Goal: Task Accomplishment & Management: Use online tool/utility

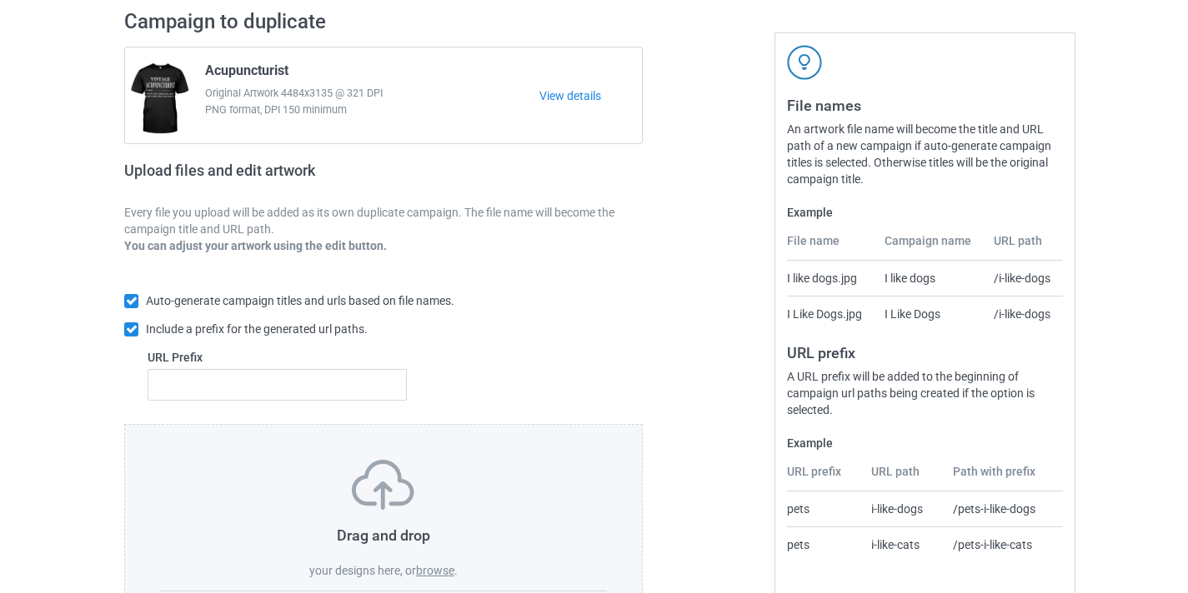
scroll to position [218, 0]
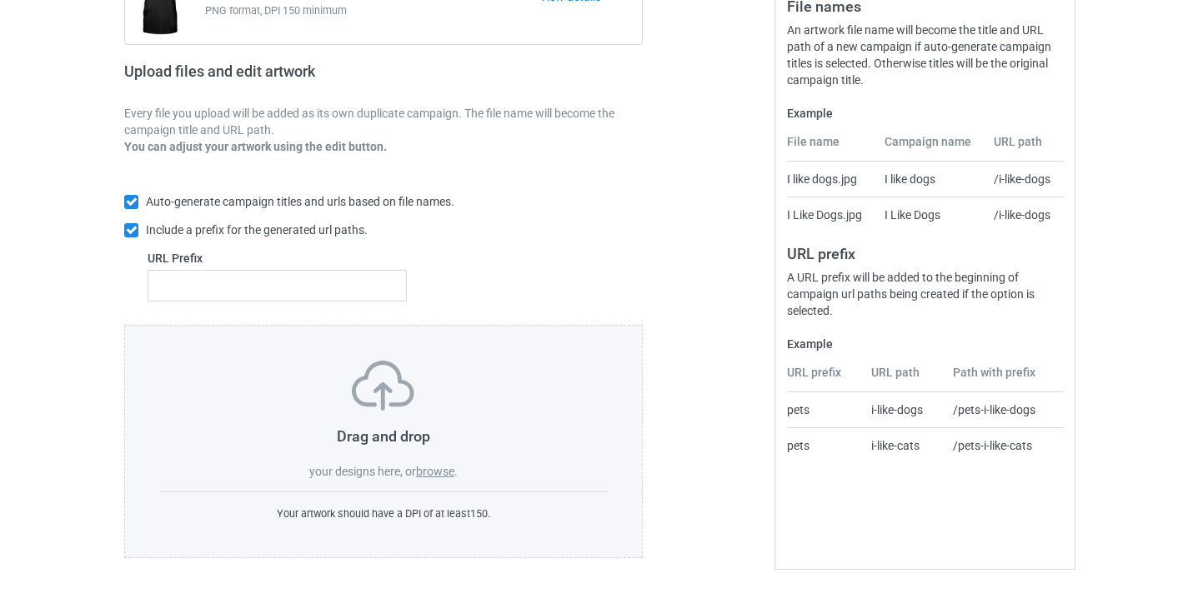
click at [451, 463] on div "Drag and drop your designs here, or browse ." at bounding box center [383, 420] width 447 height 119
click at [449, 466] on label "browse" at bounding box center [435, 471] width 38 height 13
click at [0, 0] on input "browse" at bounding box center [0, 0] width 0 height 0
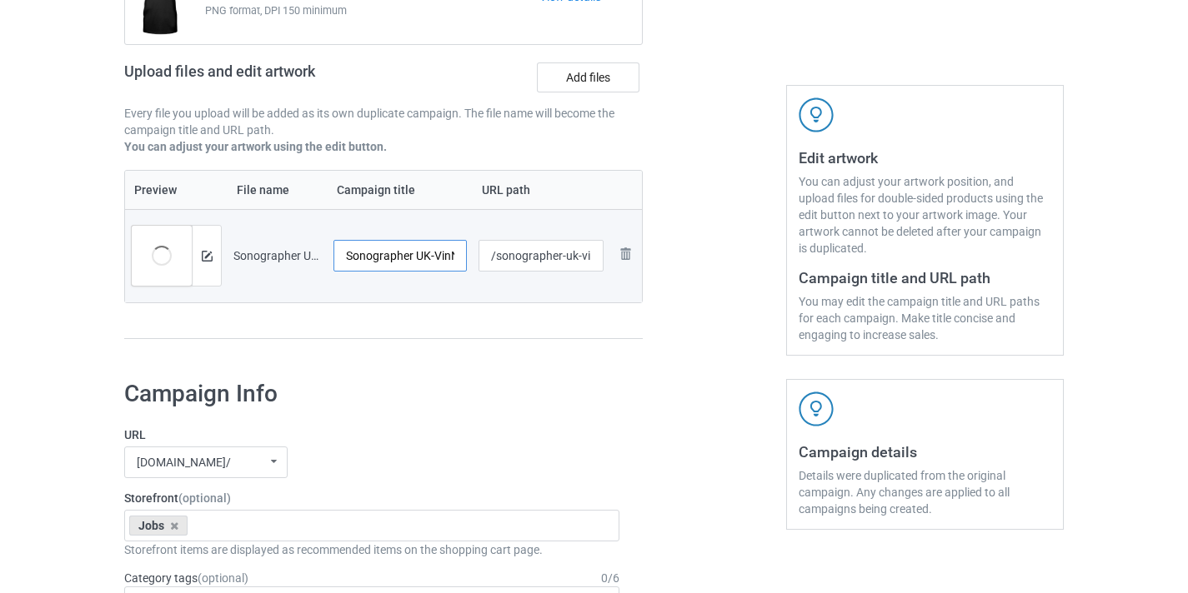
click at [423, 258] on input "Sonographer UK-VinNew" at bounding box center [399, 256] width 133 height 32
drag, startPoint x: 423, startPoint y: 258, endPoint x: 578, endPoint y: 260, distance: 155.9
click at [578, 260] on tr "Preview and edit artwork Sonographer UK-VinNew.png Sonographer [GEOGRAPHIC_DATA…" at bounding box center [383, 255] width 517 height 93
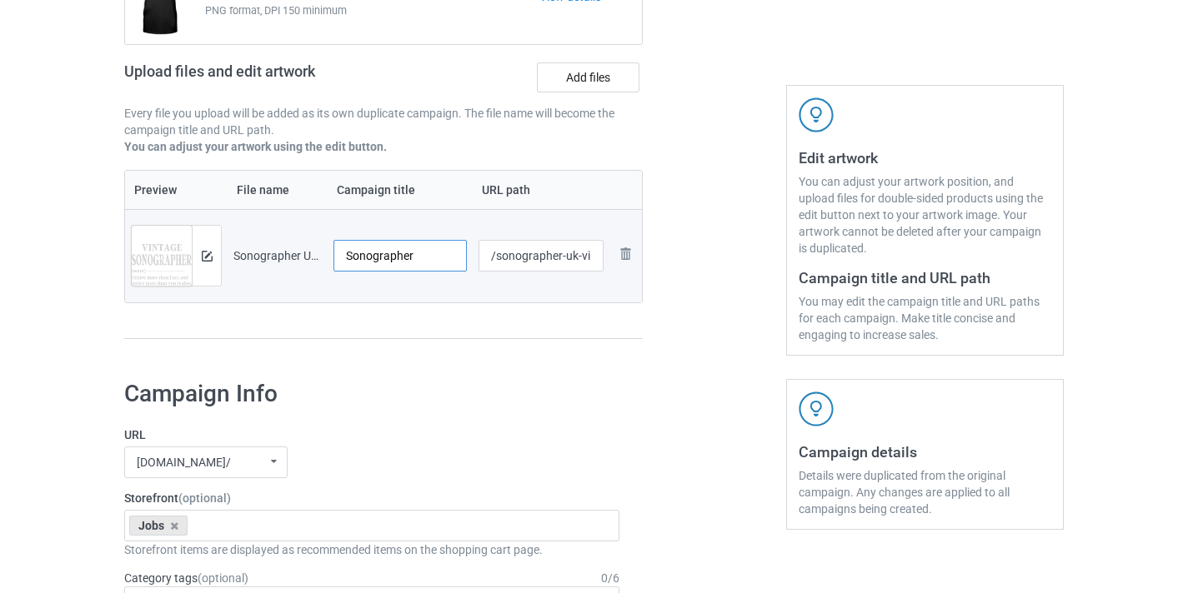
type input "Sonographer"
click at [571, 256] on input "/sonographer-uk-vinnew" at bounding box center [541, 256] width 126 height 32
drag, startPoint x: 571, startPoint y: 256, endPoint x: 717, endPoint y: 272, distance: 146.7
click at [717, 272] on div "Campaign to duplicate Acupuncturist Original Artwork 4484x3135 @ 321 DPI PNG fo…" at bounding box center [594, 132] width 963 height 469
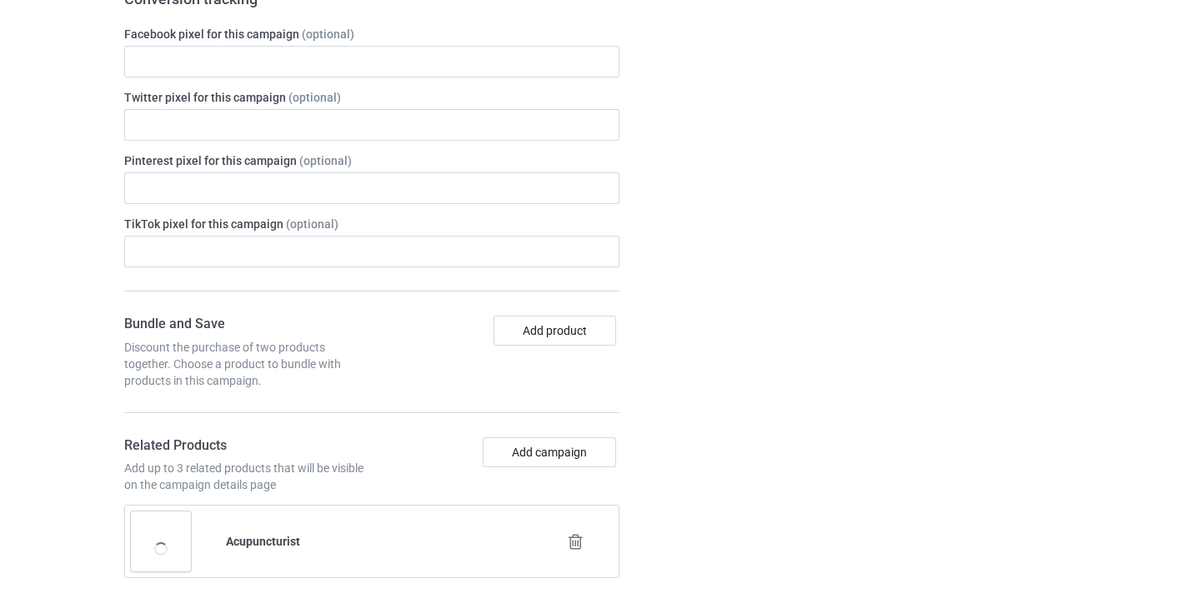
scroll to position [951, 0]
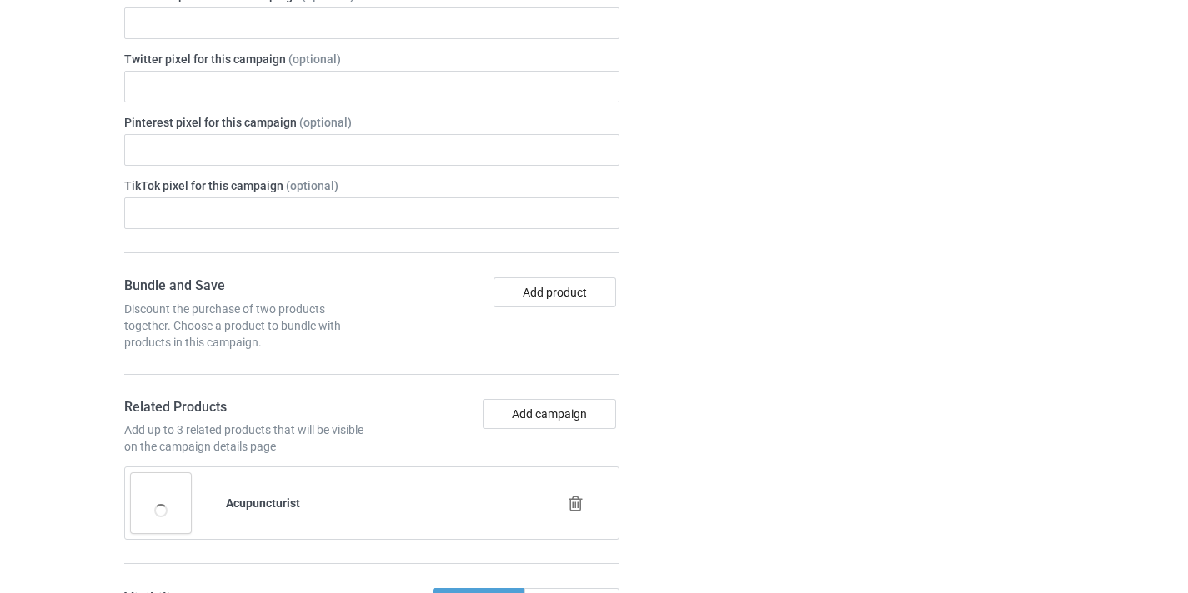
type input "/sonographer08"
click at [571, 512] on icon at bounding box center [575, 504] width 21 height 18
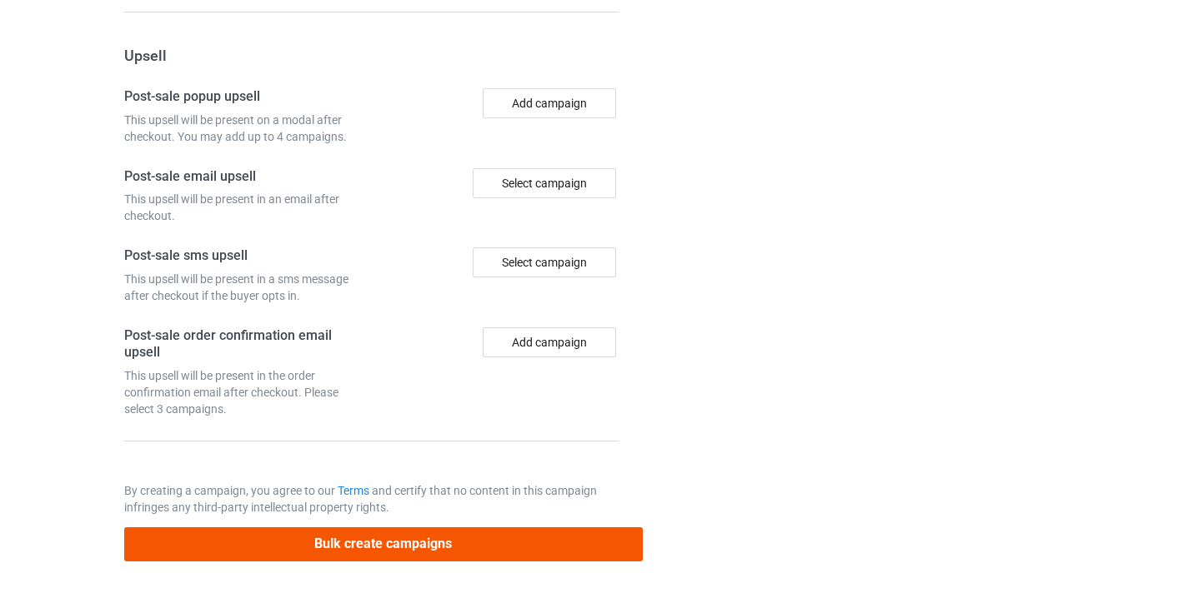
scroll to position [1545, 0]
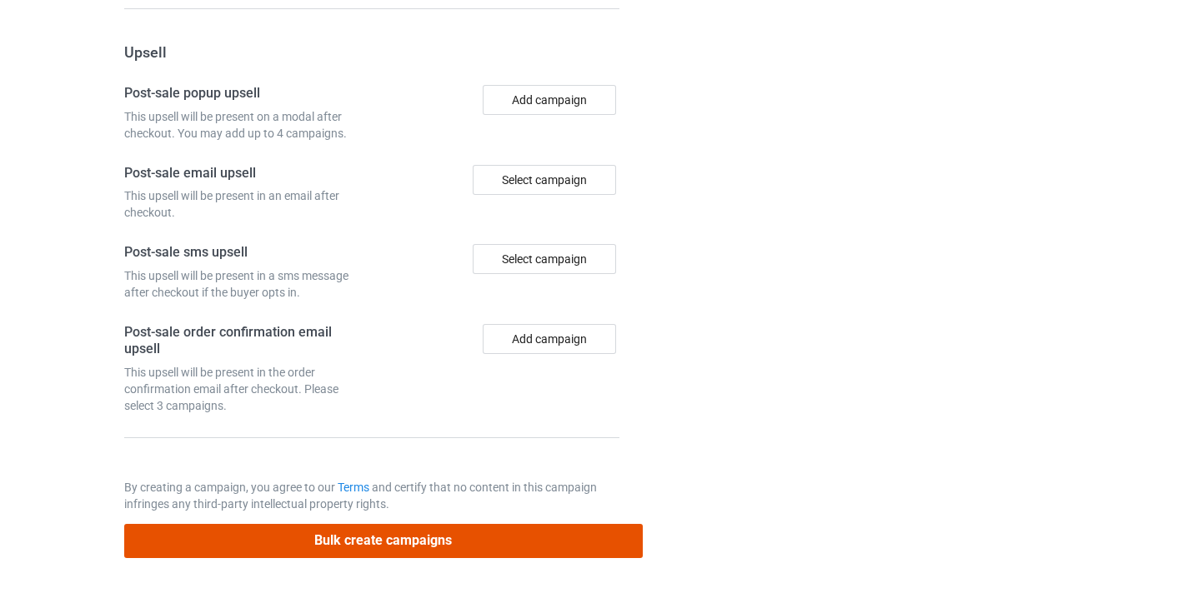
click at [554, 551] on button "Bulk create campaigns" at bounding box center [383, 541] width 518 height 34
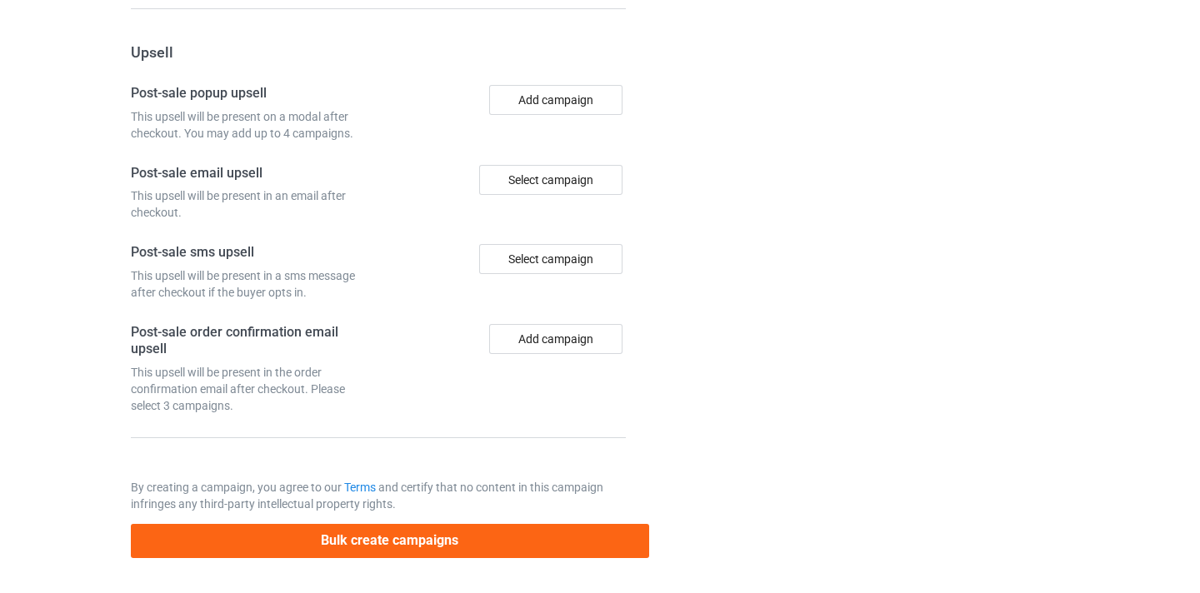
scroll to position [0, 0]
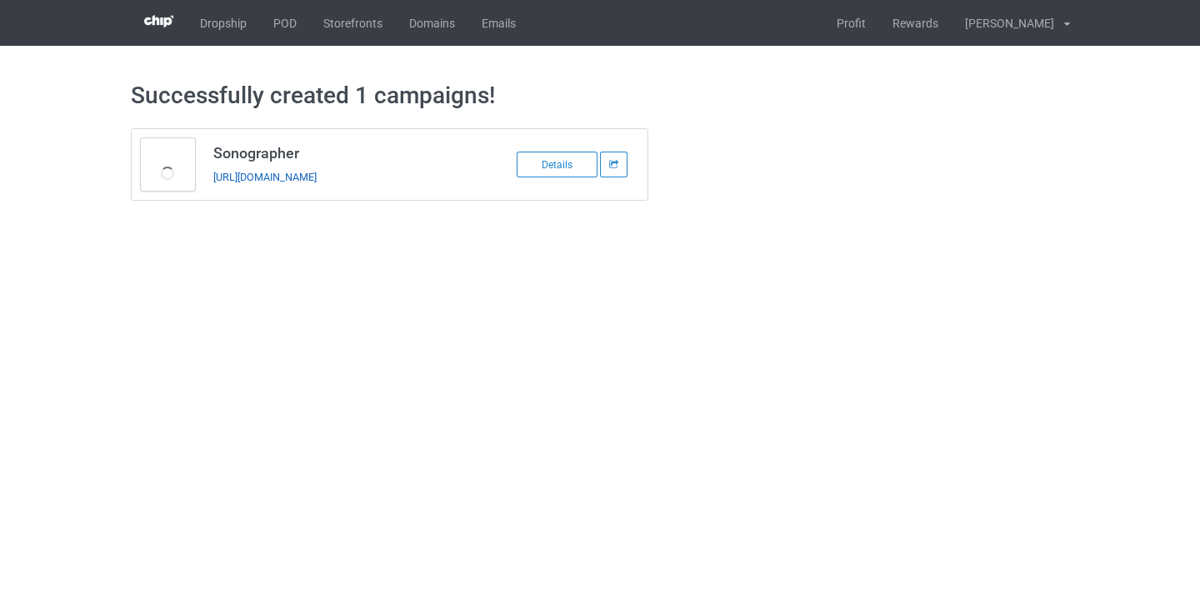
click at [317, 174] on link "[URL][DOMAIN_NAME]" at bounding box center [264, 177] width 103 height 13
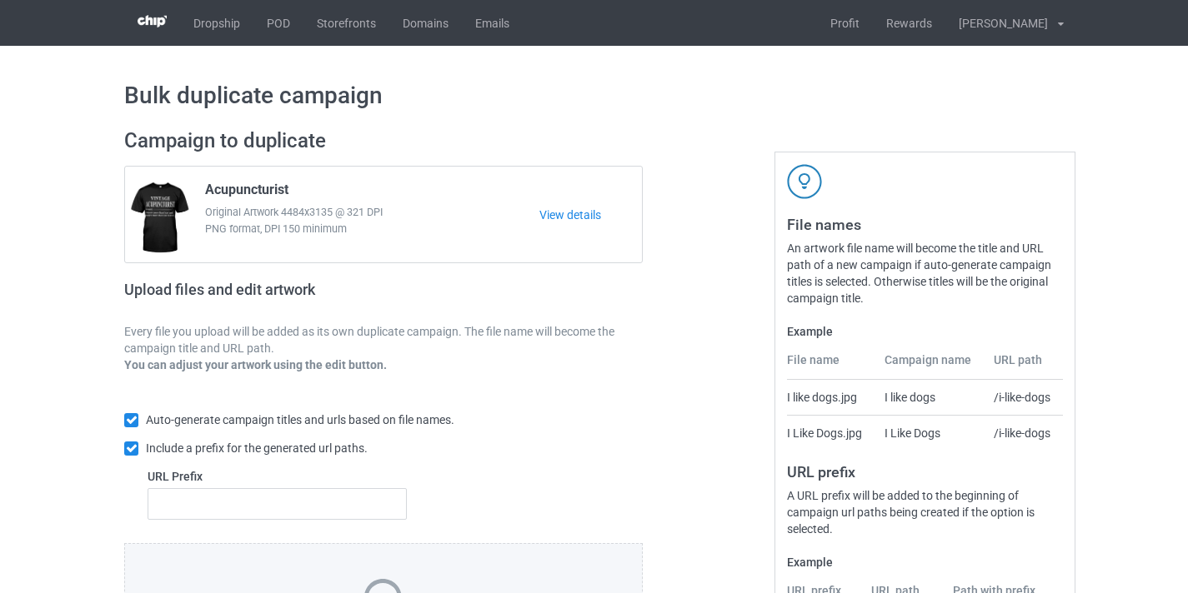
scroll to position [169, 0]
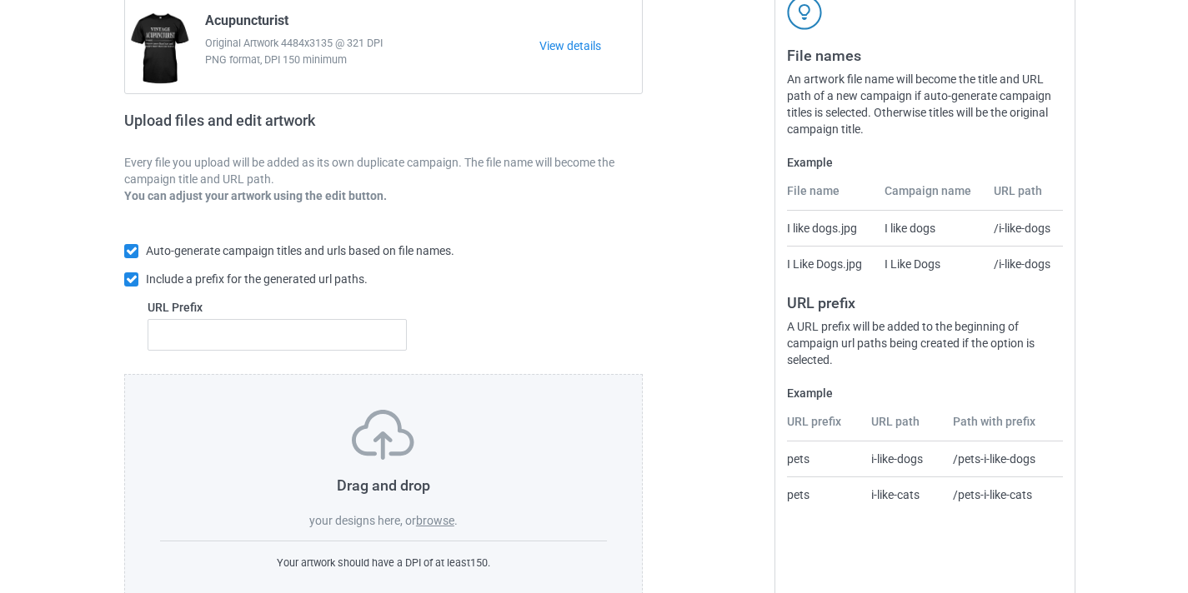
click at [424, 529] on div "Drag and drop your designs here, or browse . Your artwork should have a DPI of …" at bounding box center [383, 490] width 518 height 233
click at [428, 524] on label "browse" at bounding box center [435, 520] width 38 height 13
click at [0, 0] on input "browse" at bounding box center [0, 0] width 0 height 0
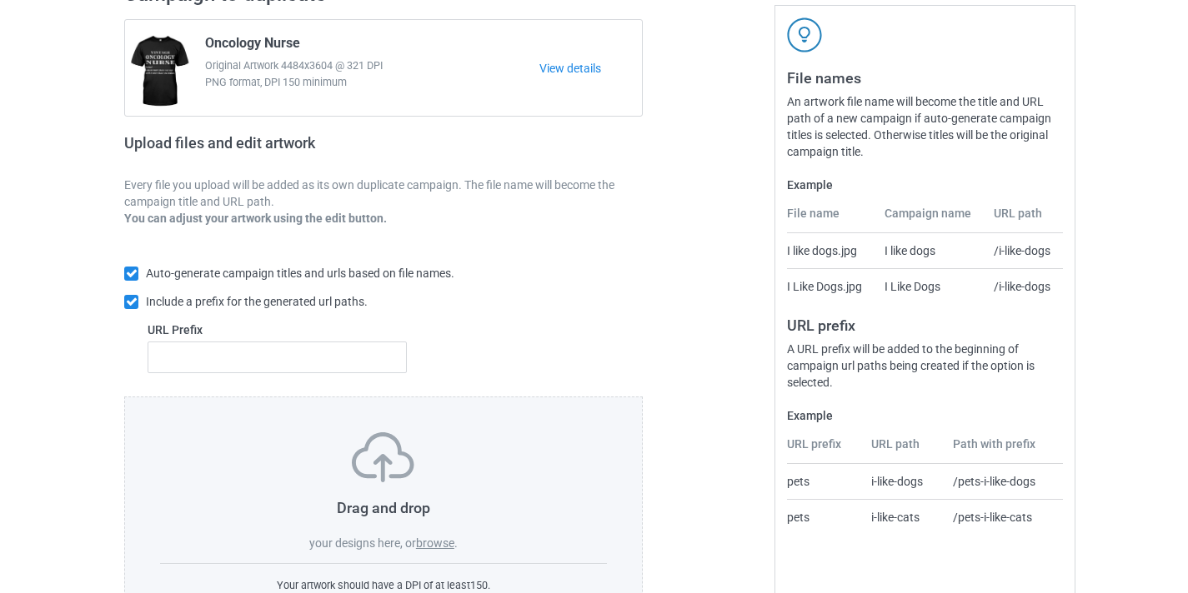
scroll to position [218, 0]
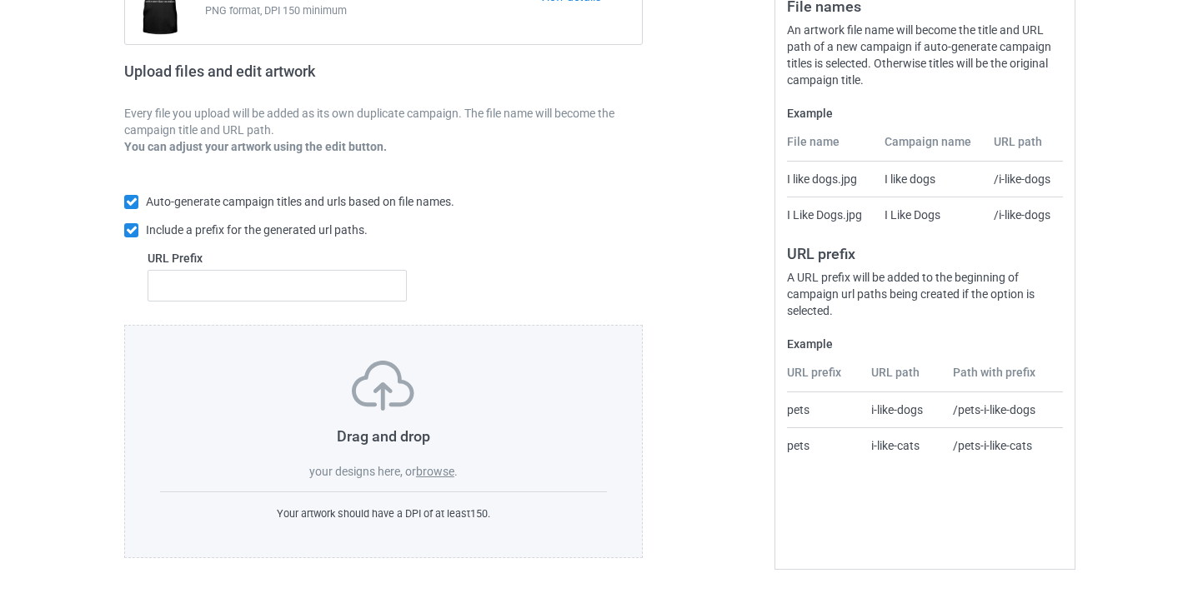
click at [422, 479] on div "Drag and drop your designs here, or browse ." at bounding box center [383, 420] width 447 height 119
click at [425, 469] on label "browse" at bounding box center [435, 471] width 38 height 13
click at [0, 0] on input "browse" at bounding box center [0, 0] width 0 height 0
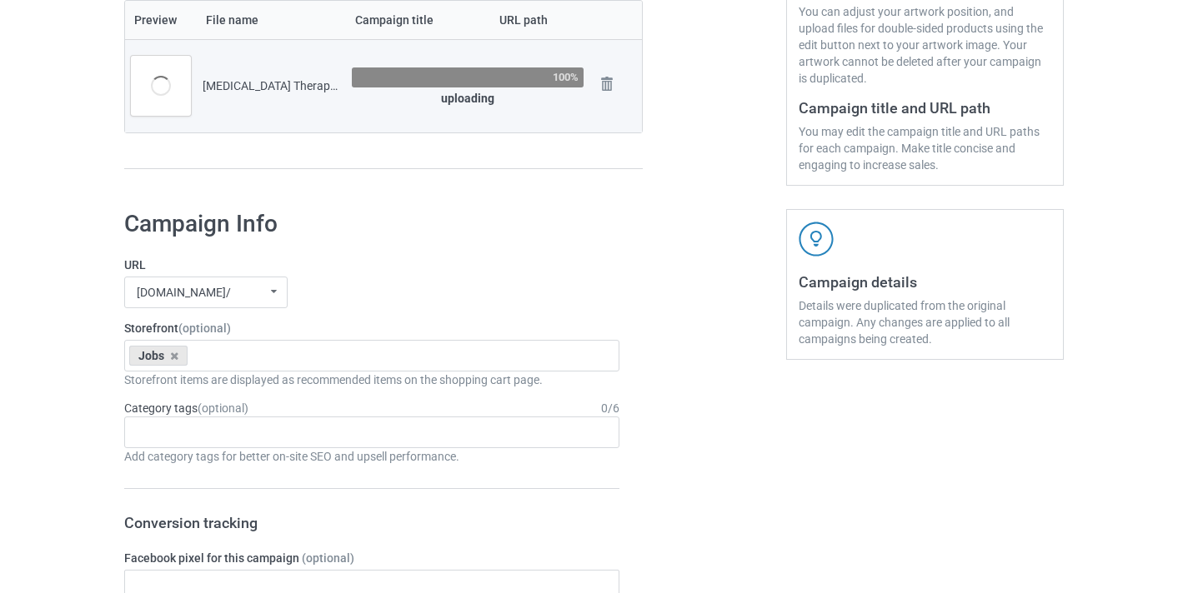
scroll to position [389, 0]
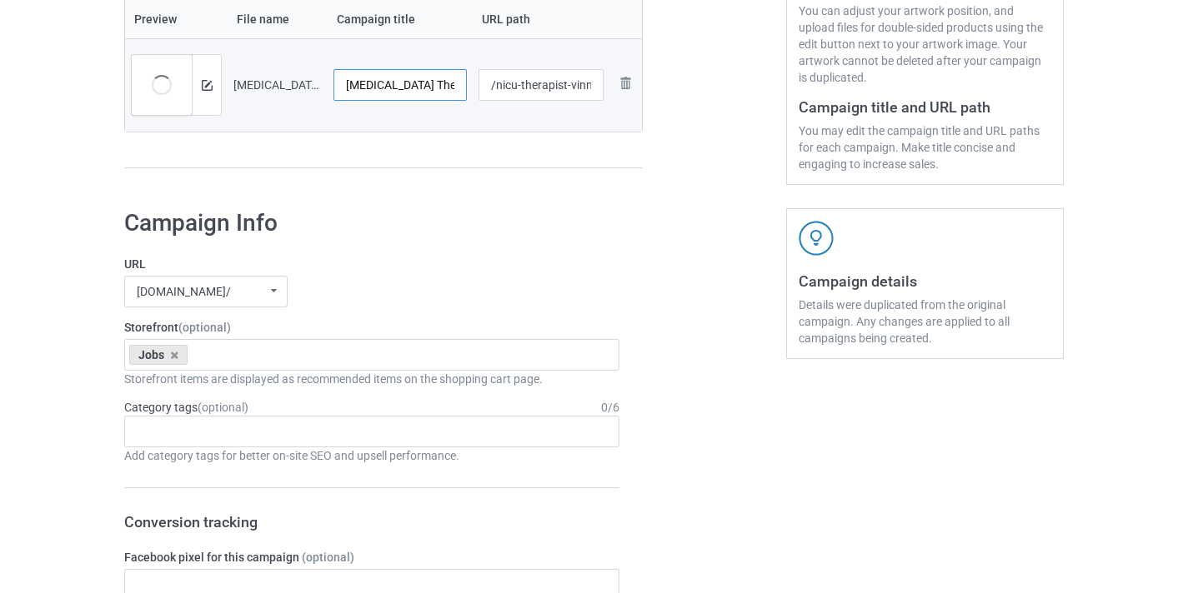
click at [440, 82] on input "NICU Therapist-VinNew" at bounding box center [399, 85] width 133 height 32
type input "NICU Therapist"
click at [575, 83] on input "/nicu-therapist-vinnew" at bounding box center [541, 85] width 126 height 32
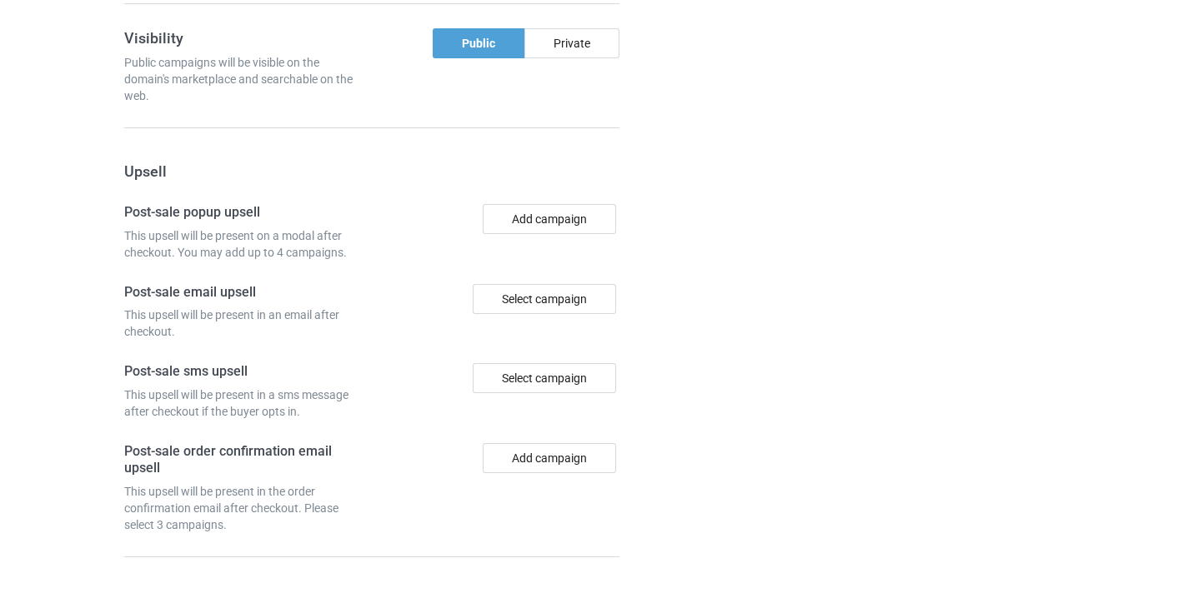
scroll to position [1545, 0]
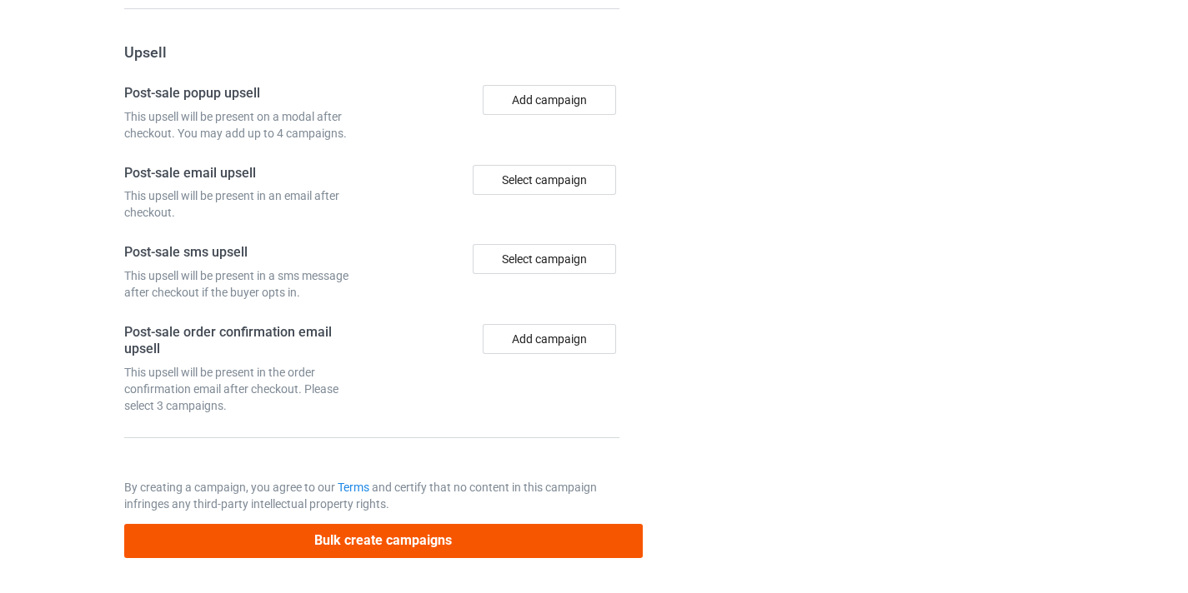
type input "/nicu-therapist8"
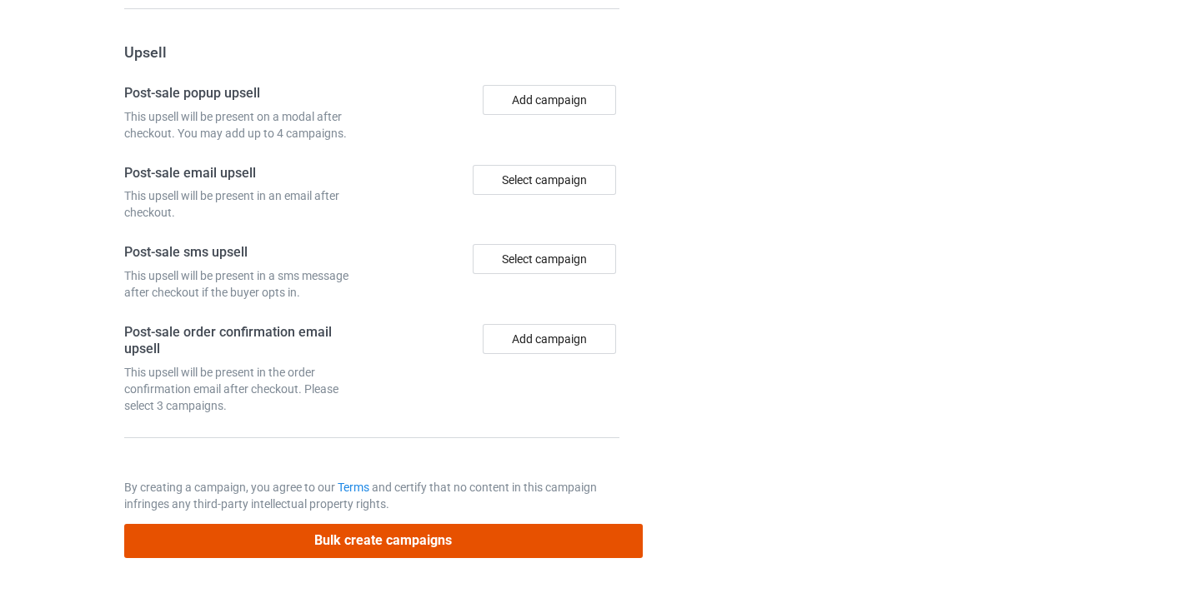
click at [493, 528] on button "Bulk create campaigns" at bounding box center [383, 541] width 518 height 34
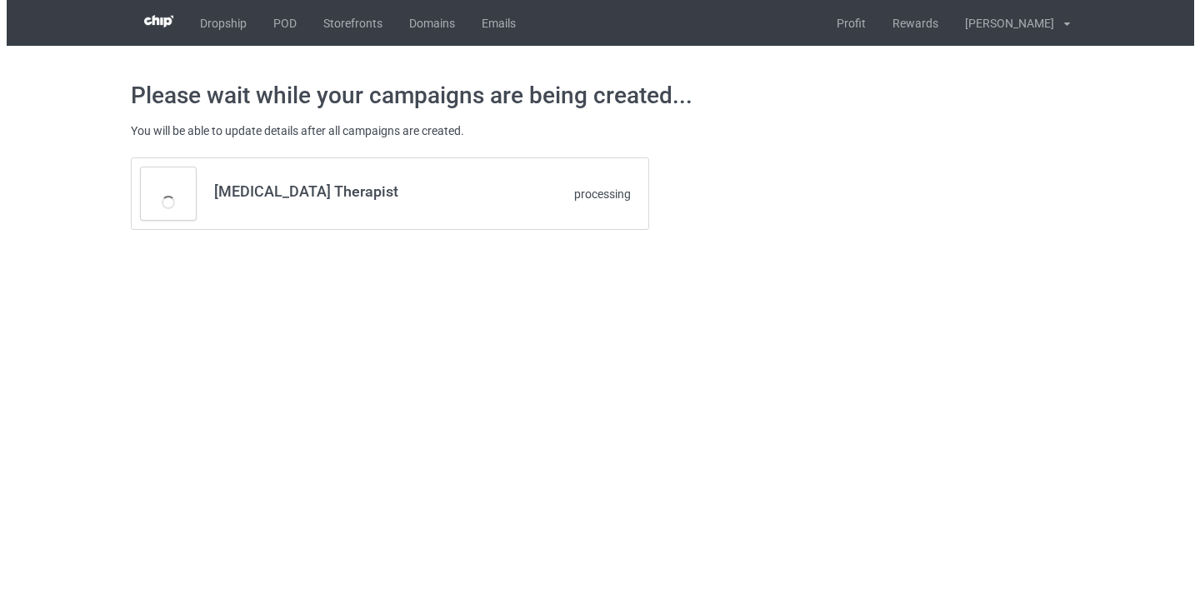
scroll to position [0, 0]
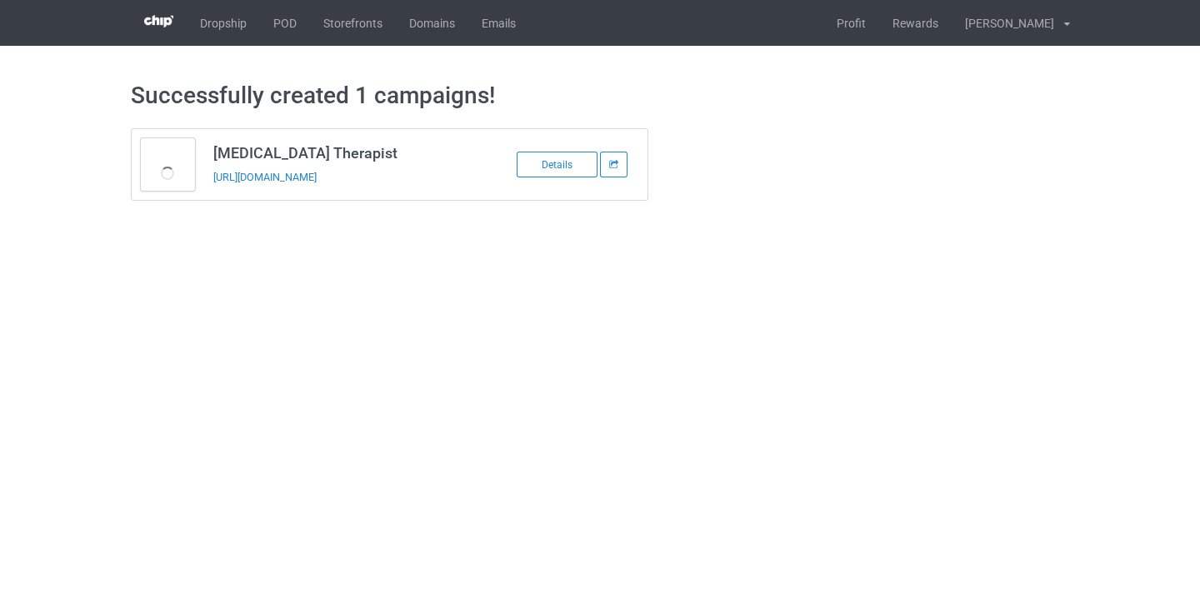
click at [361, 185] on div "https://www.thepure.gift/nicu-therapist8" at bounding box center [329, 177] width 233 height 18
click at [317, 172] on link "https://www.thepure.gift/nicu-therapist8" at bounding box center [264, 177] width 103 height 13
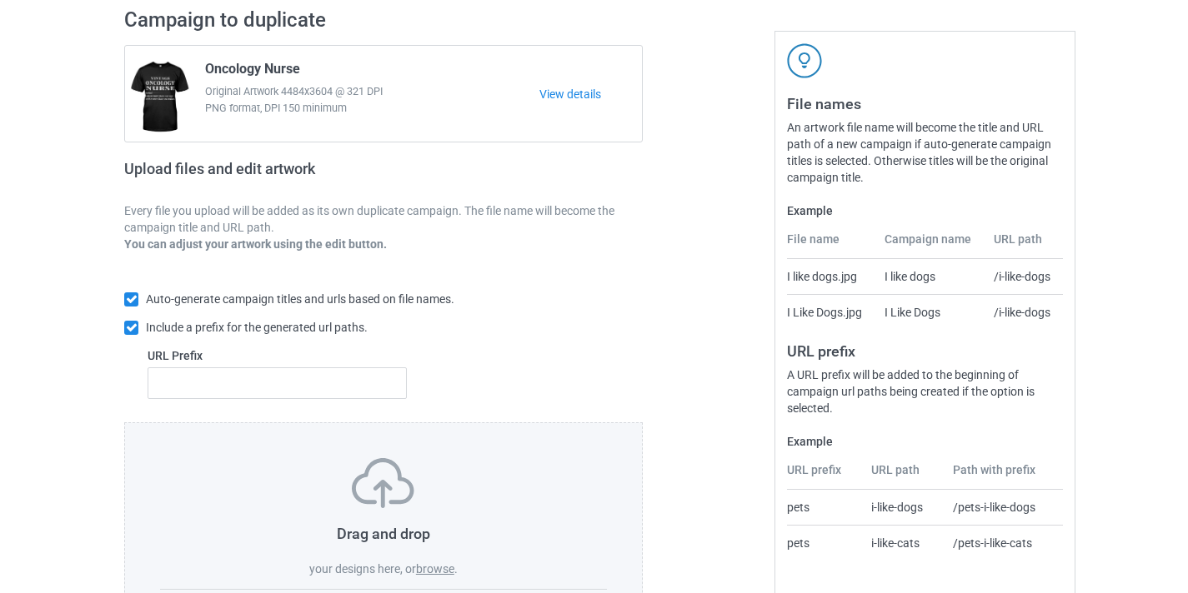
scroll to position [163, 0]
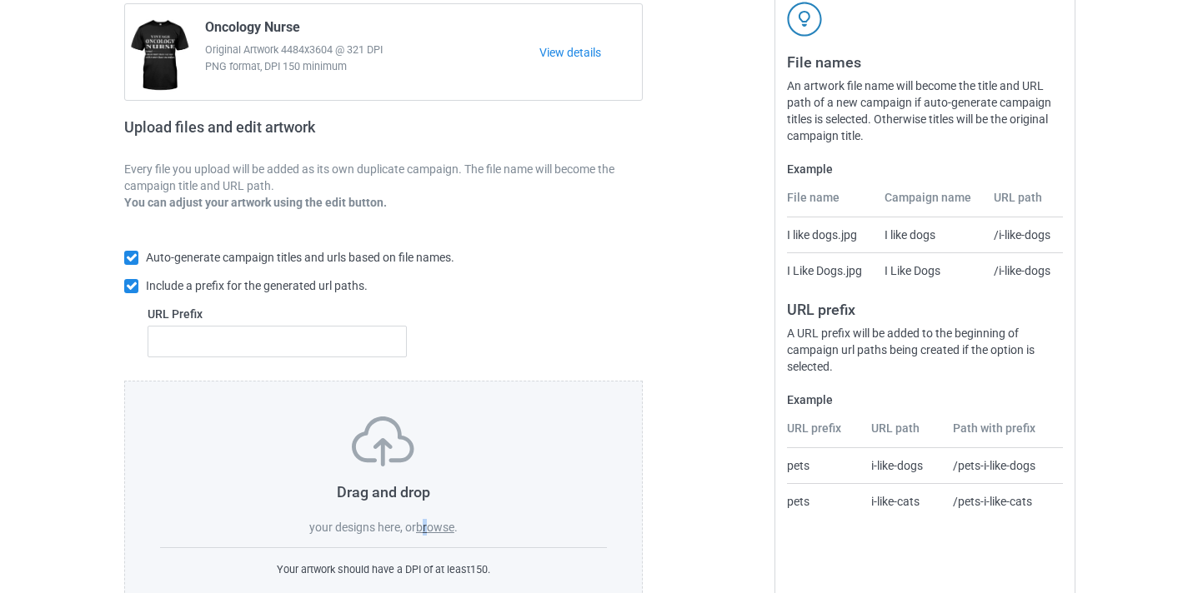
click at [426, 528] on label "browse" at bounding box center [435, 527] width 38 height 13
click at [434, 534] on label "browse" at bounding box center [435, 527] width 38 height 13
click at [0, 0] on input "browse" at bounding box center [0, 0] width 0 height 0
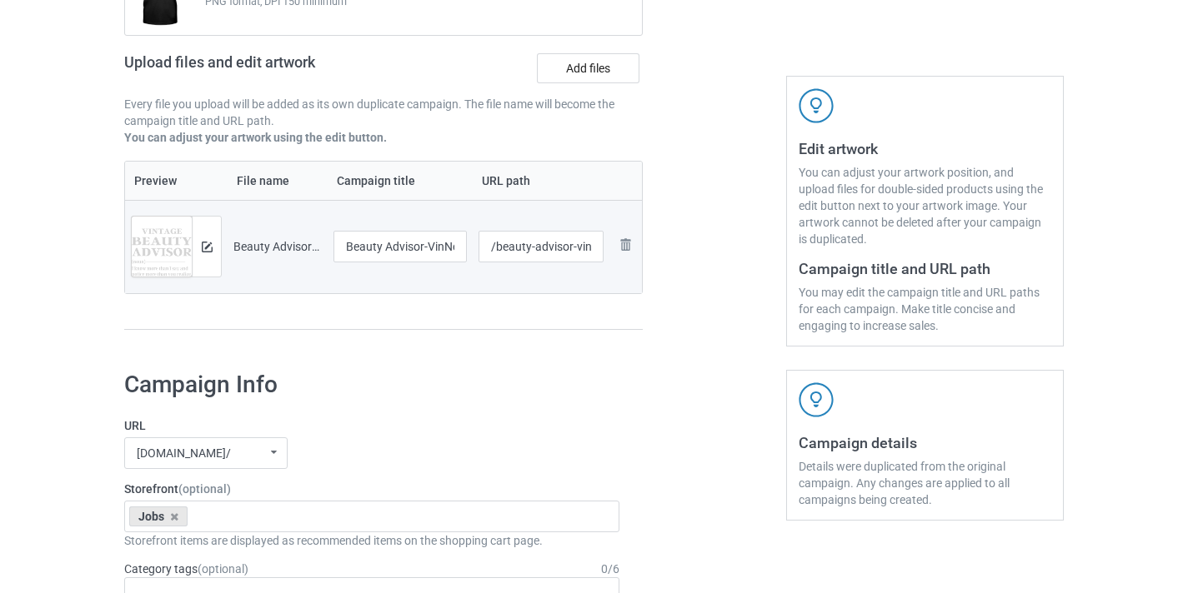
scroll to position [228, 0]
click at [438, 248] on input "Beauty Advisor-VinNew" at bounding box center [399, 246] width 133 height 32
type input "Beauty Advisor"
click at [584, 245] on input "/beauty-advisor-vinnew" at bounding box center [541, 246] width 126 height 32
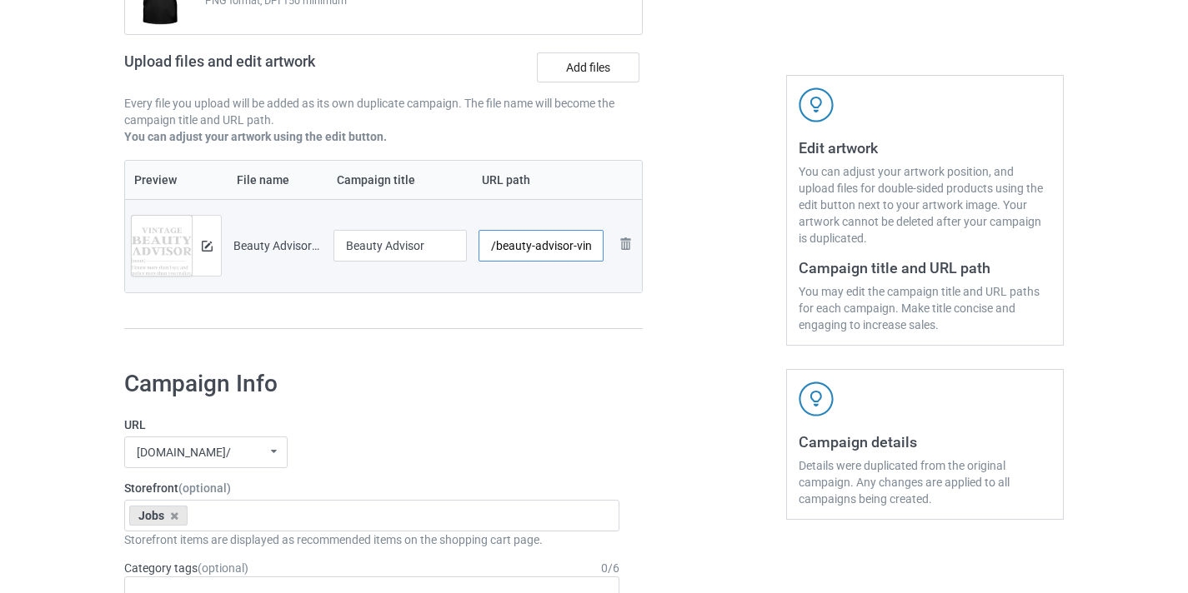
click at [584, 245] on input "/beauty-advisor-vinnew" at bounding box center [541, 246] width 126 height 32
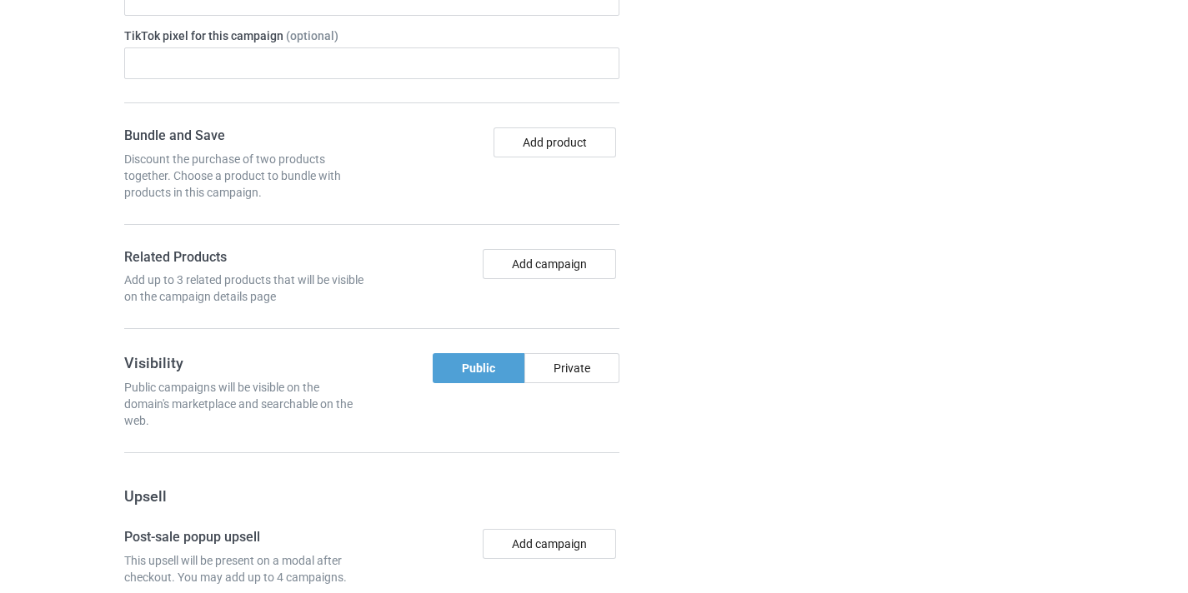
scroll to position [1545, 0]
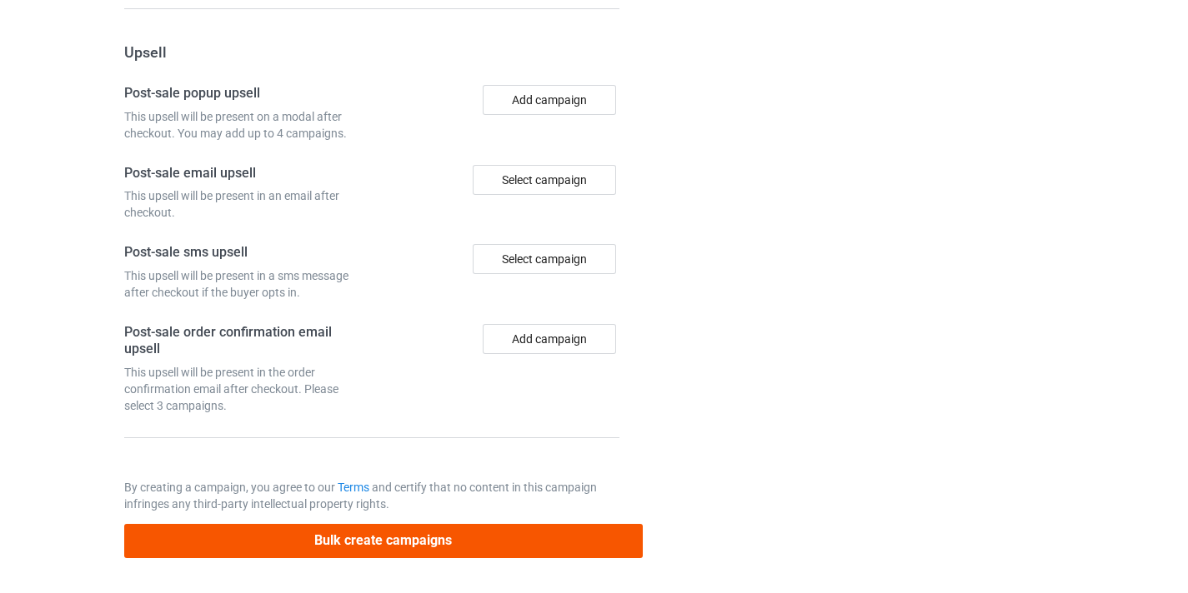
type input "/beauty-advisor8"
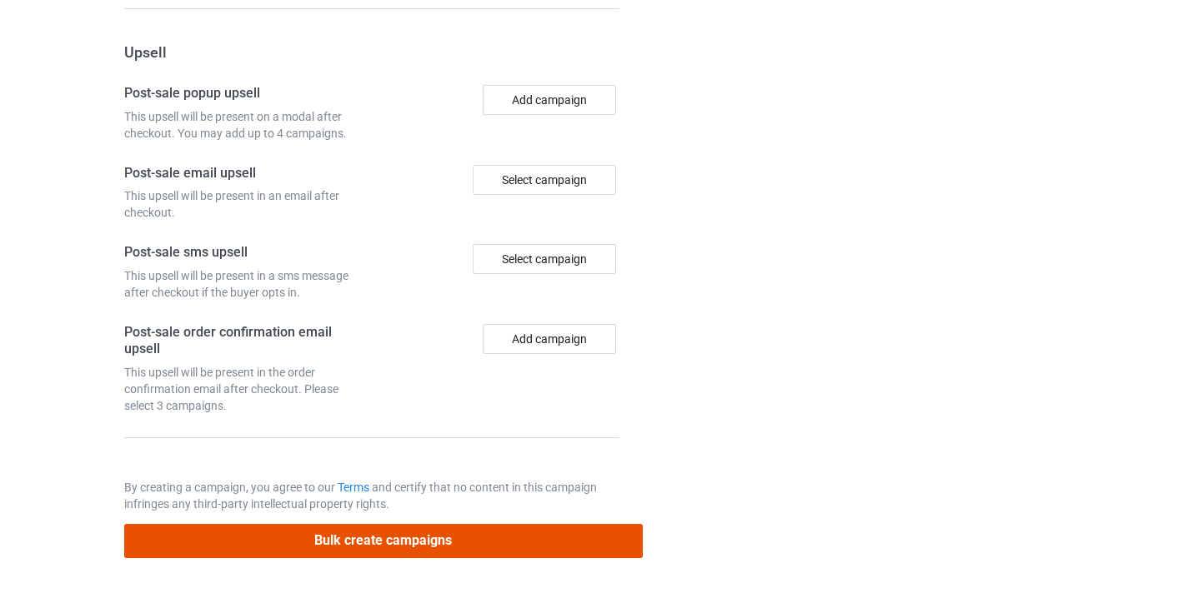
click at [522, 537] on button "Bulk create campaigns" at bounding box center [383, 541] width 518 height 34
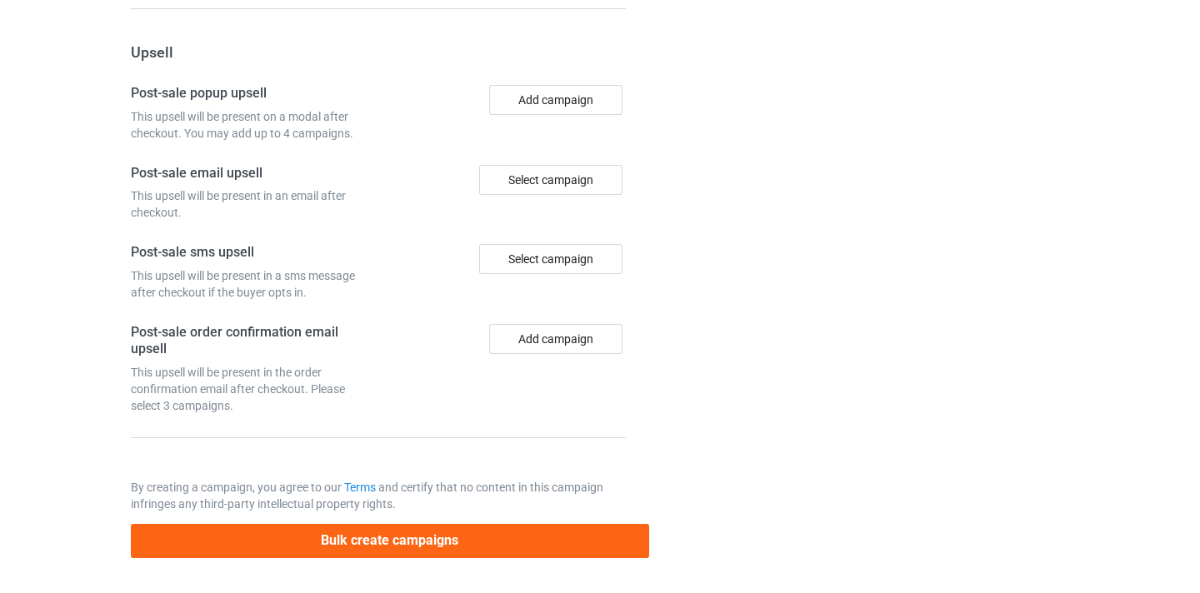
scroll to position [0, 0]
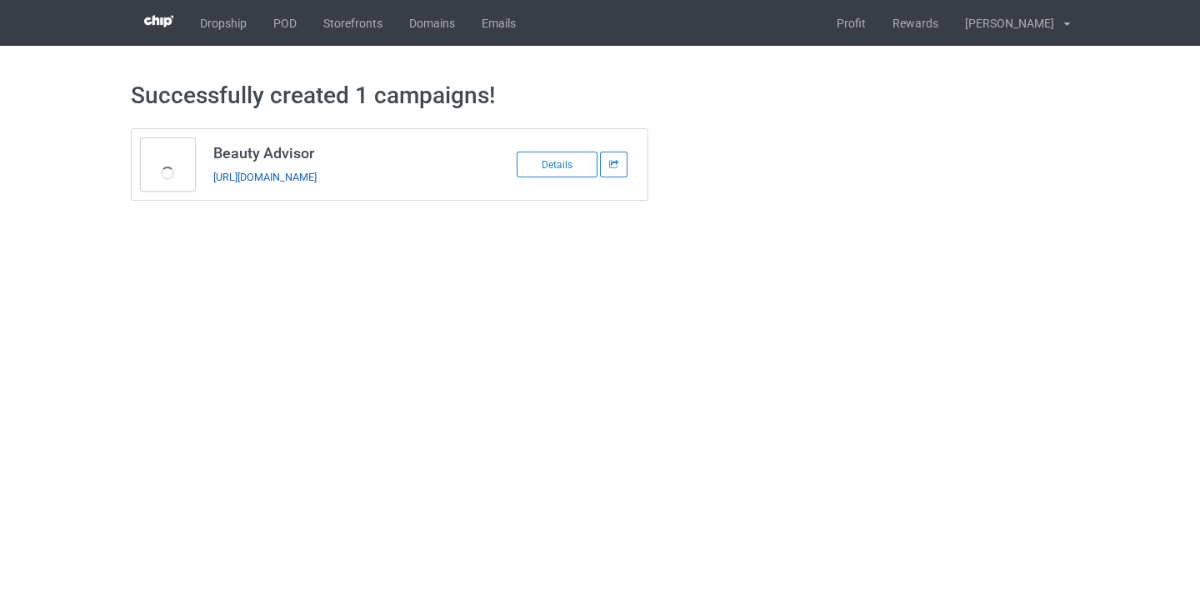
click at [291, 183] on link "https://www.thepure.gift/beauty-advisor8" at bounding box center [264, 177] width 103 height 13
